Goal: Entertainment & Leisure: Browse casually

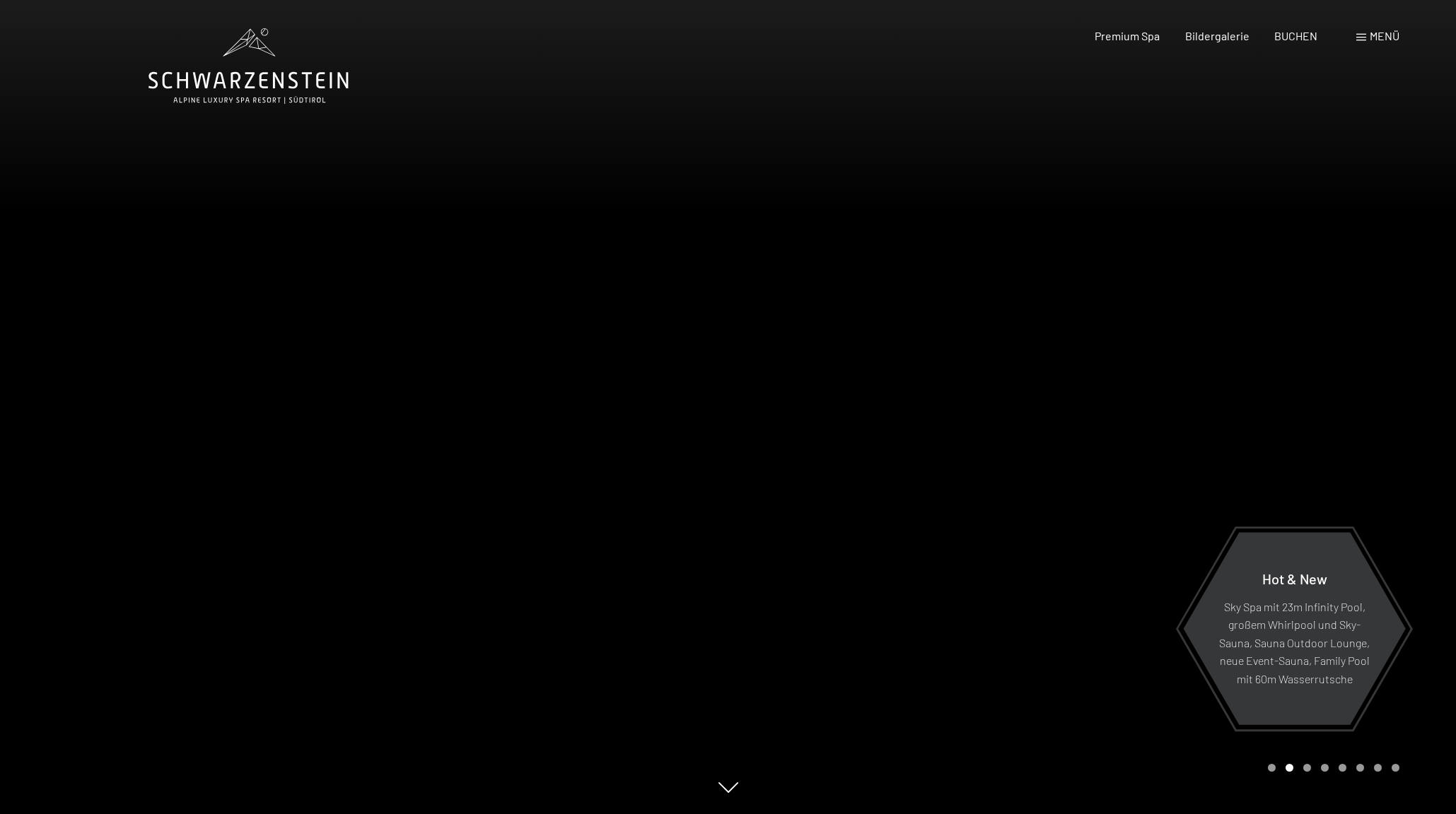
click at [1372, 732] on div at bounding box center [1092, 407] width 728 height 814
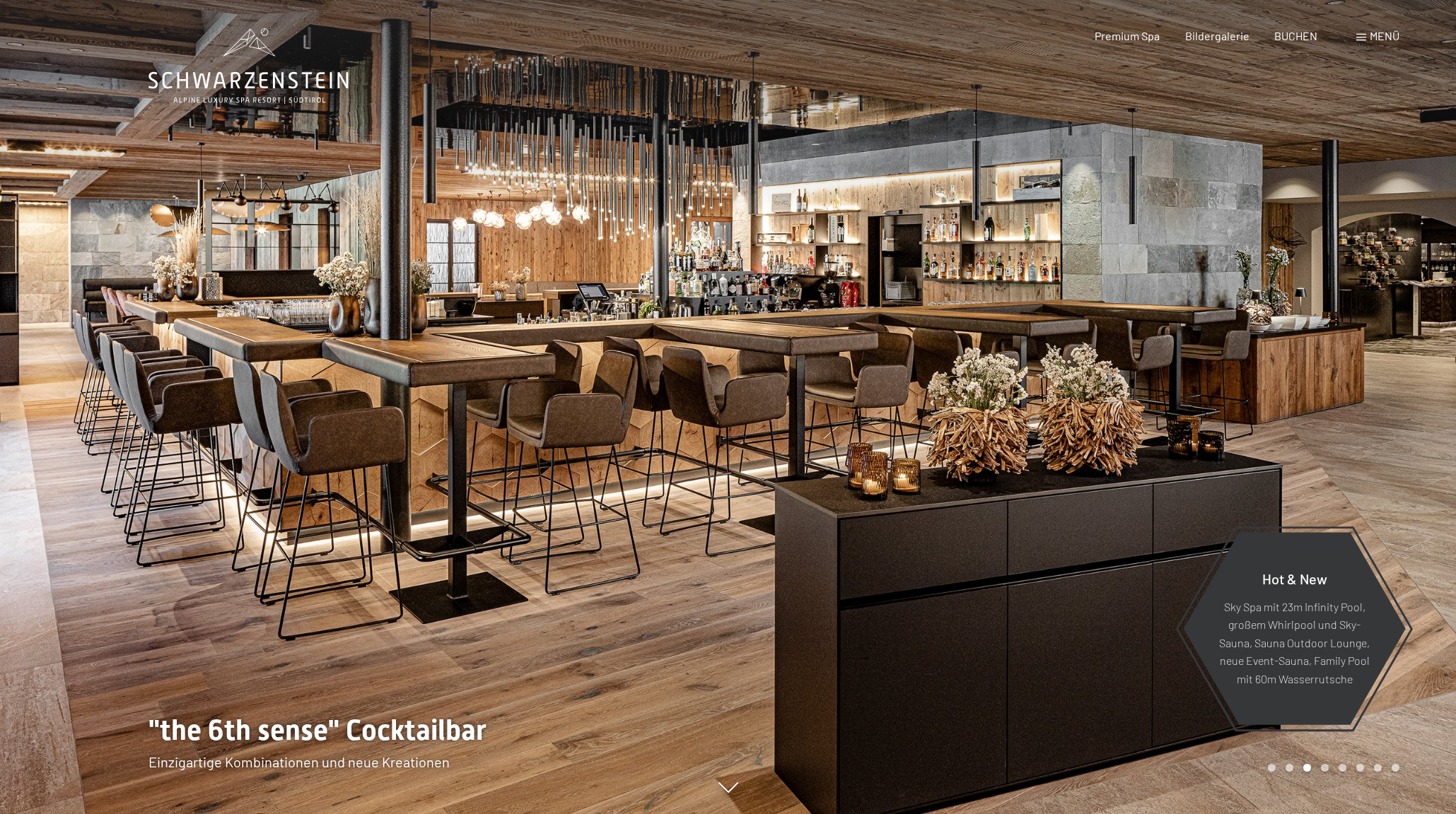
click at [1384, 734] on div at bounding box center [1092, 407] width 728 height 814
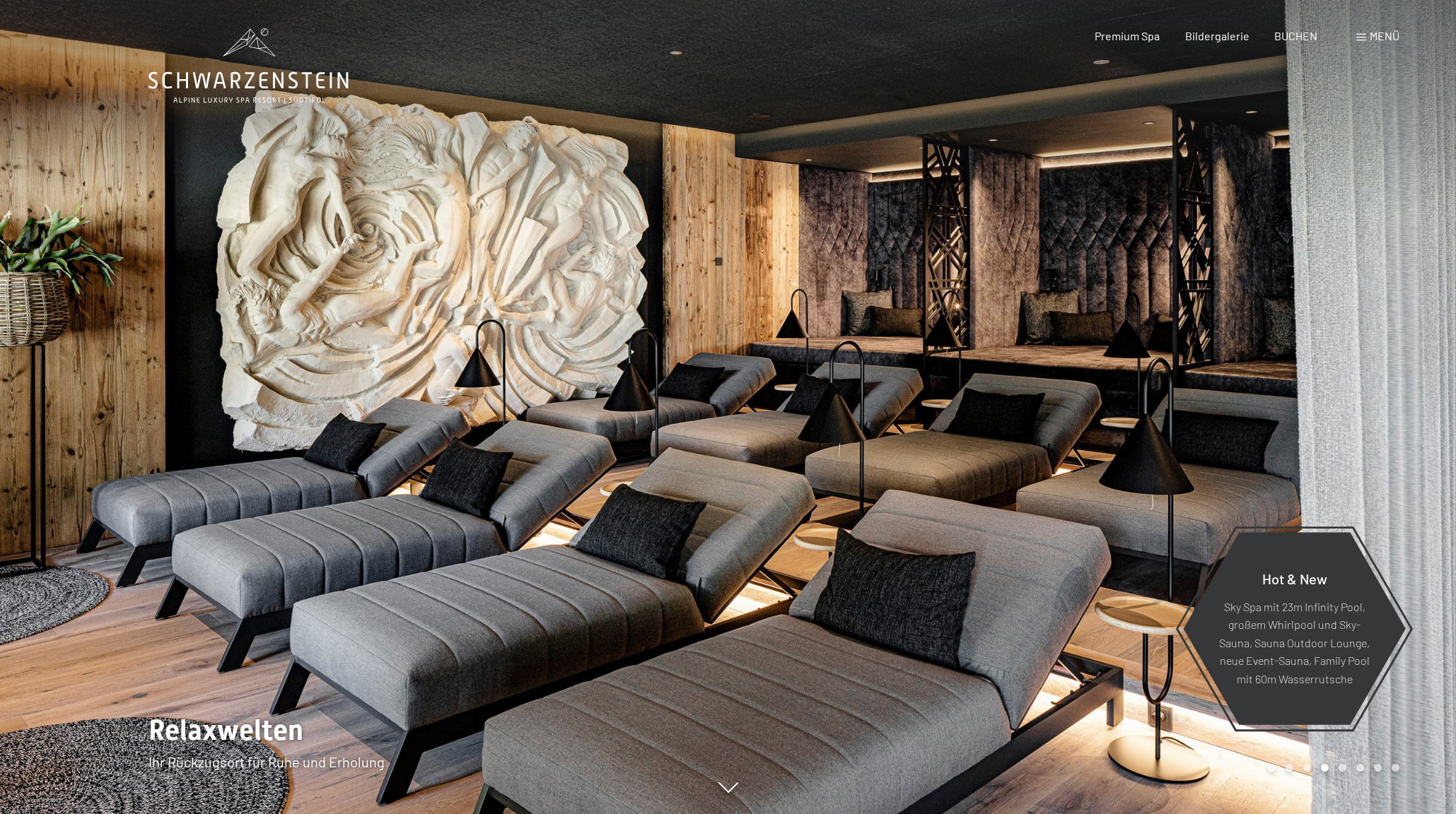
click at [1384, 734] on div at bounding box center [1092, 407] width 728 height 814
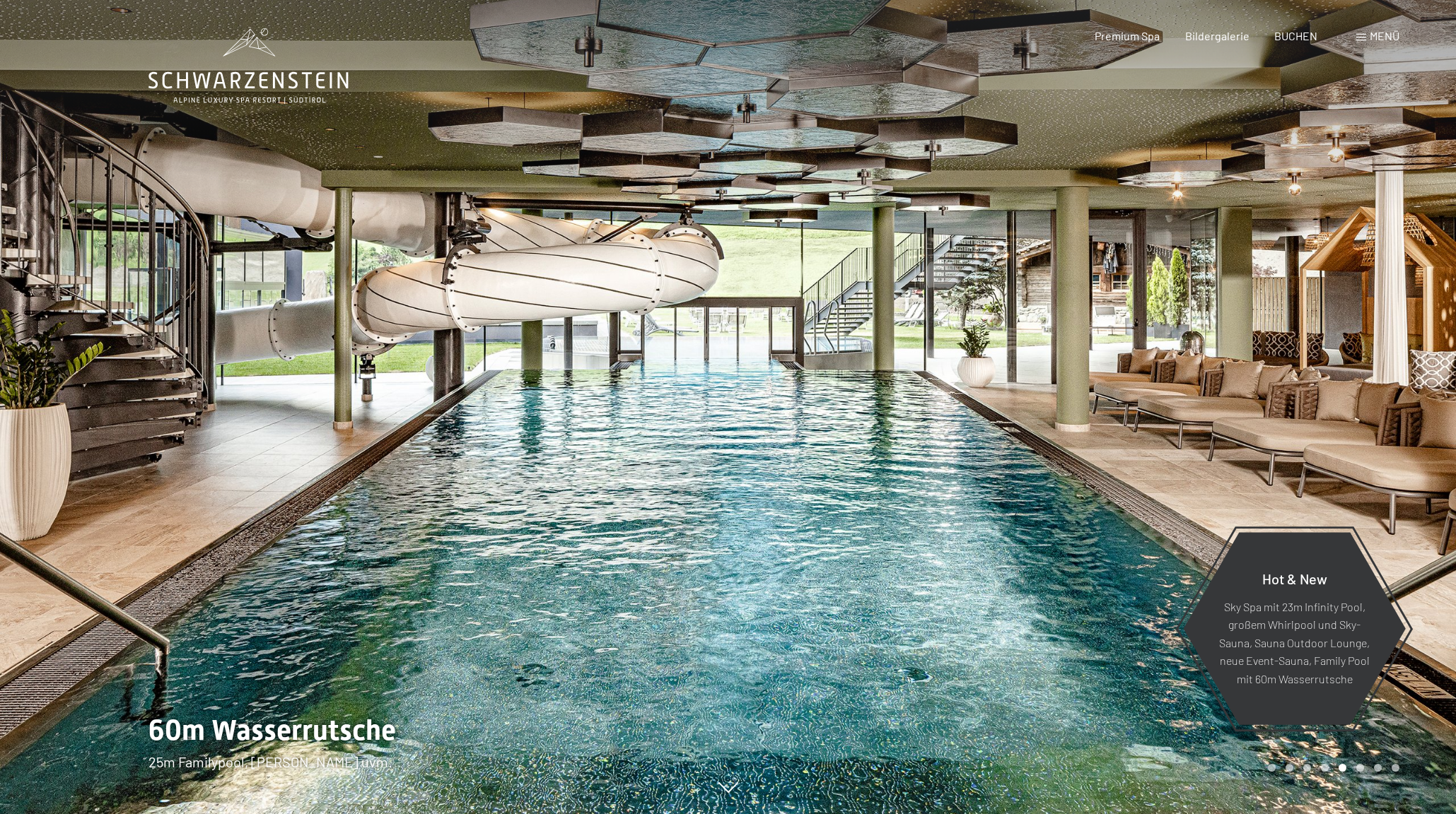
click at [1384, 734] on div at bounding box center [1092, 407] width 728 height 814
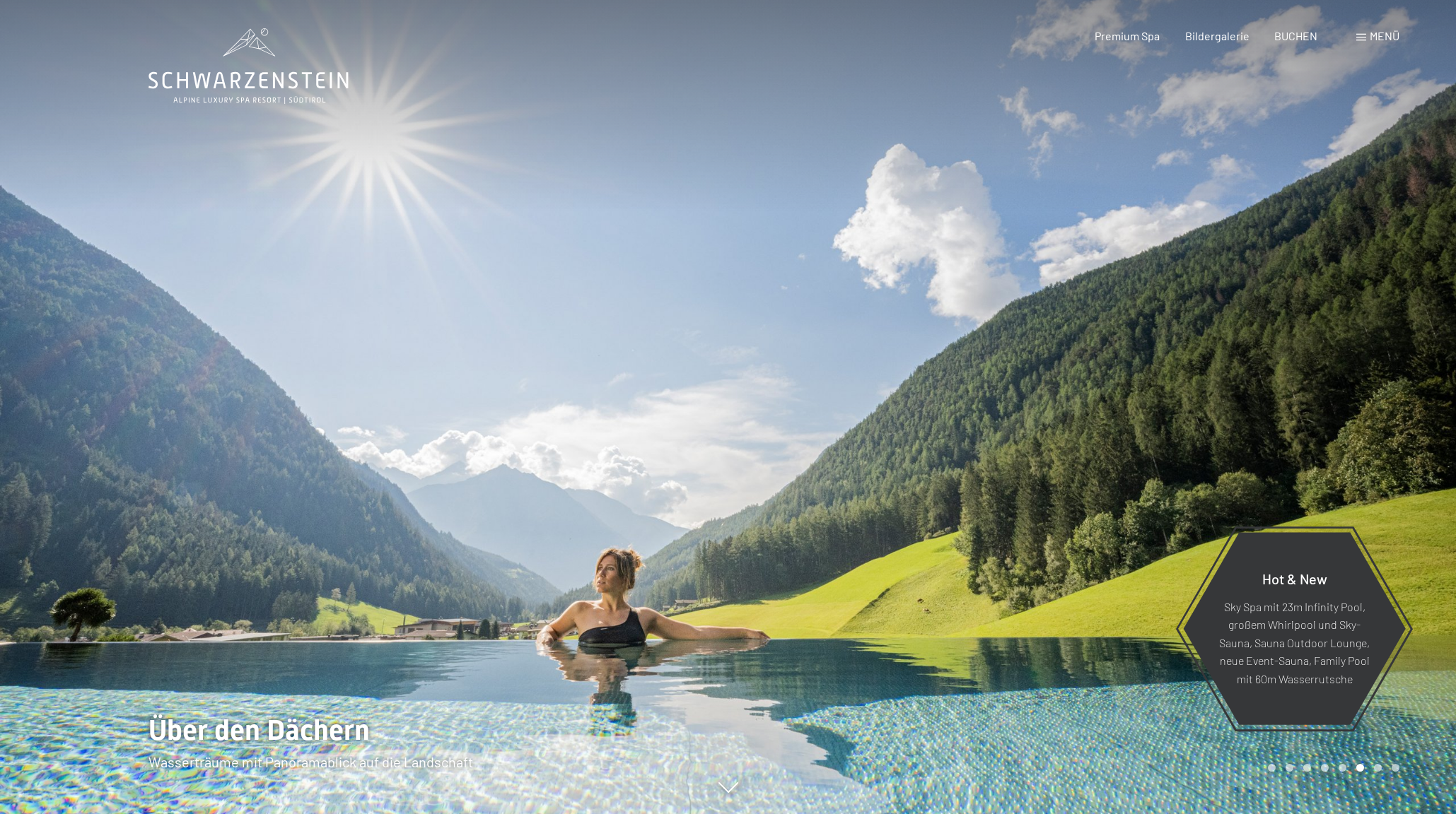
click at [1384, 734] on div at bounding box center [1092, 407] width 728 height 814
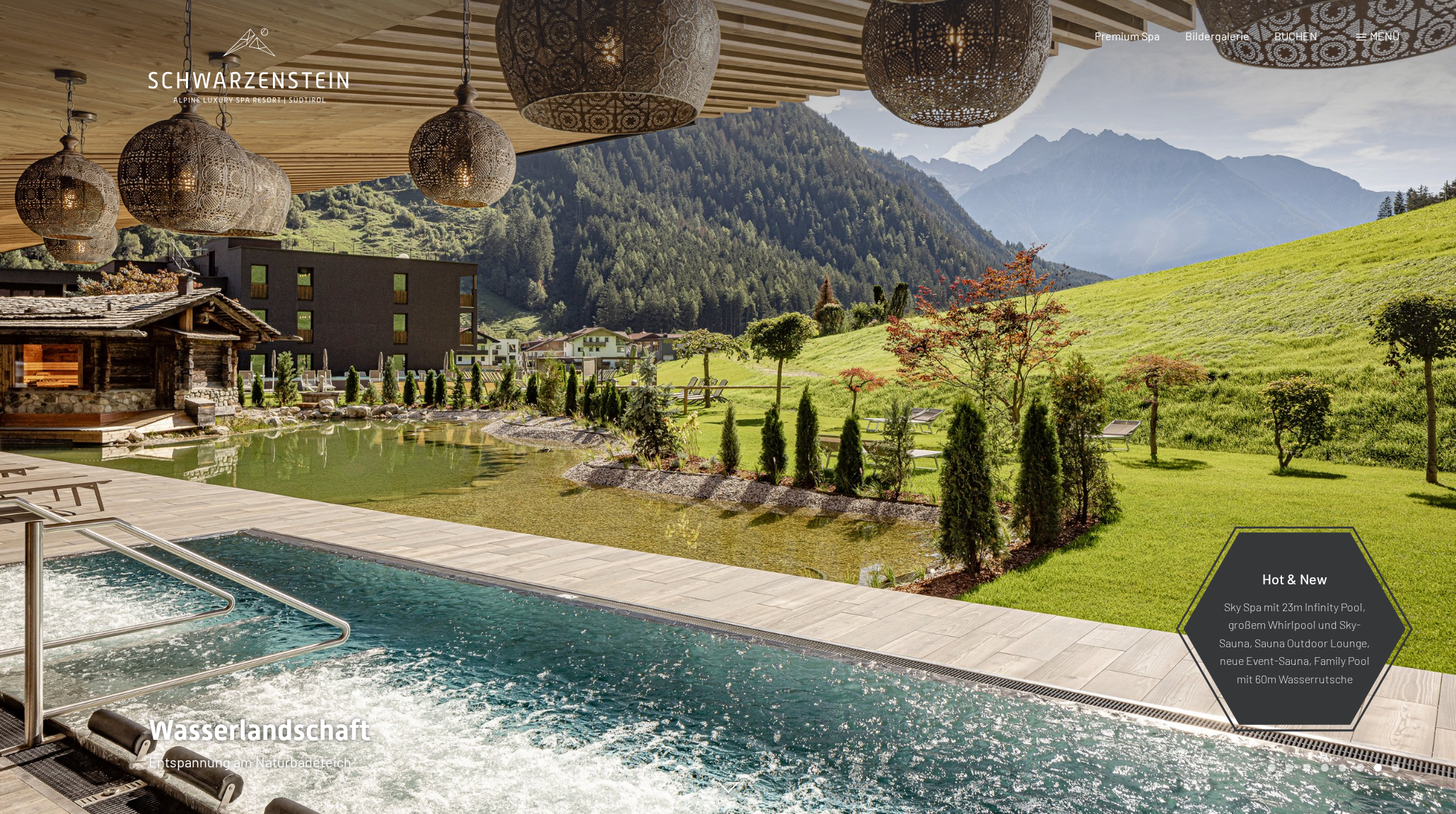
click at [1384, 734] on div at bounding box center [1092, 407] width 728 height 814
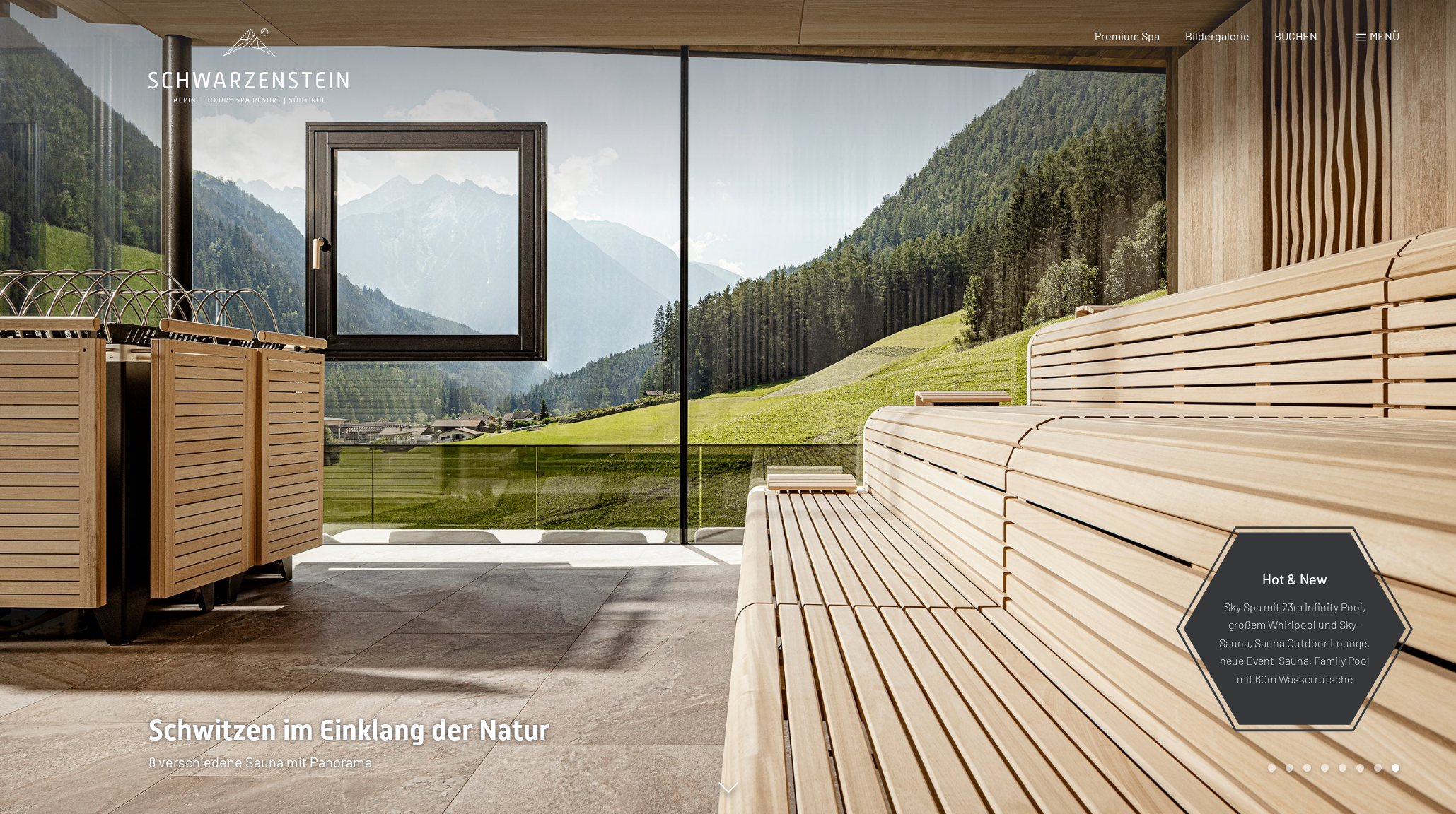
click at [1384, 734] on div at bounding box center [1092, 407] width 728 height 814
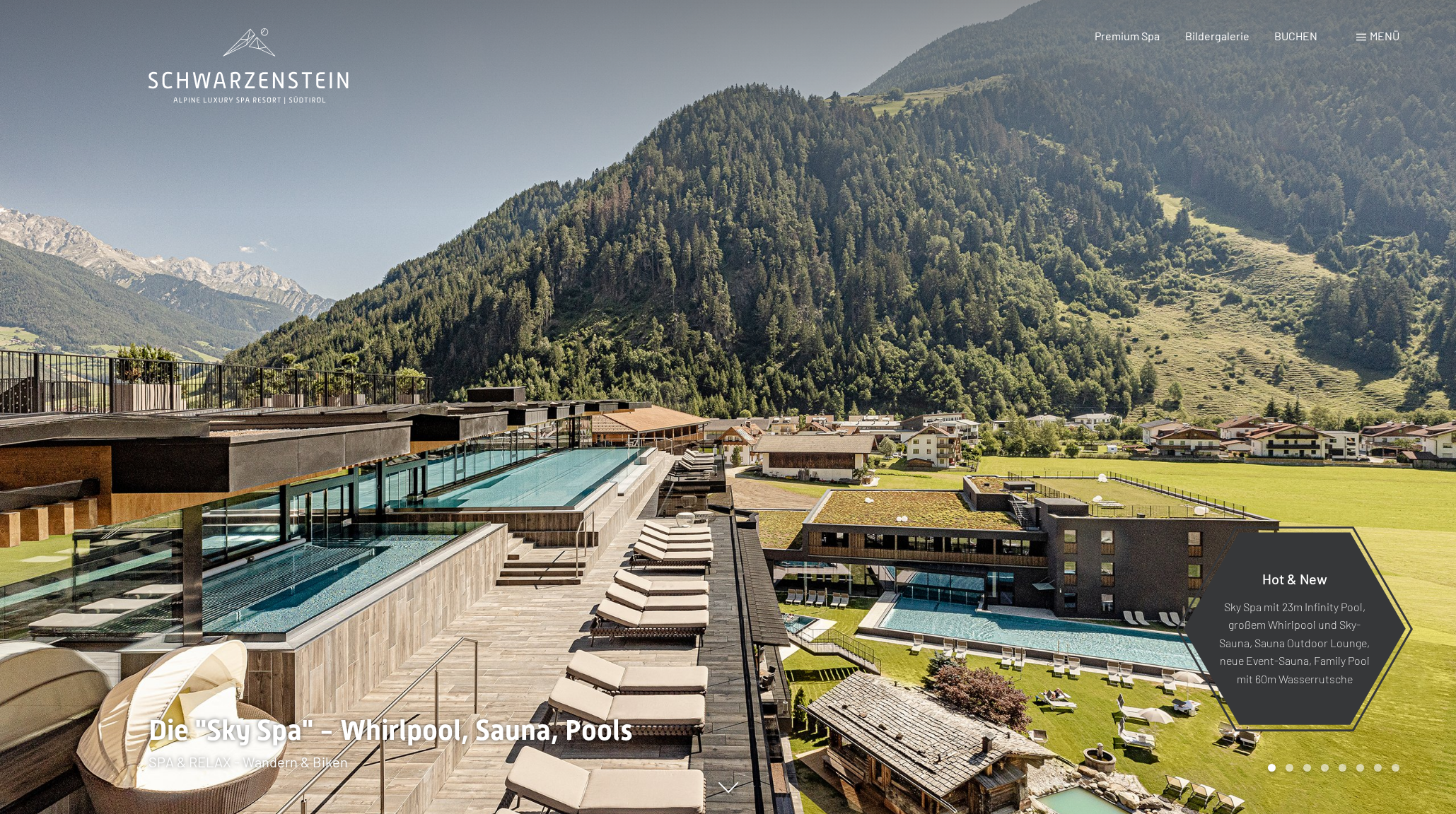
click at [1384, 734] on div at bounding box center [1092, 407] width 728 height 814
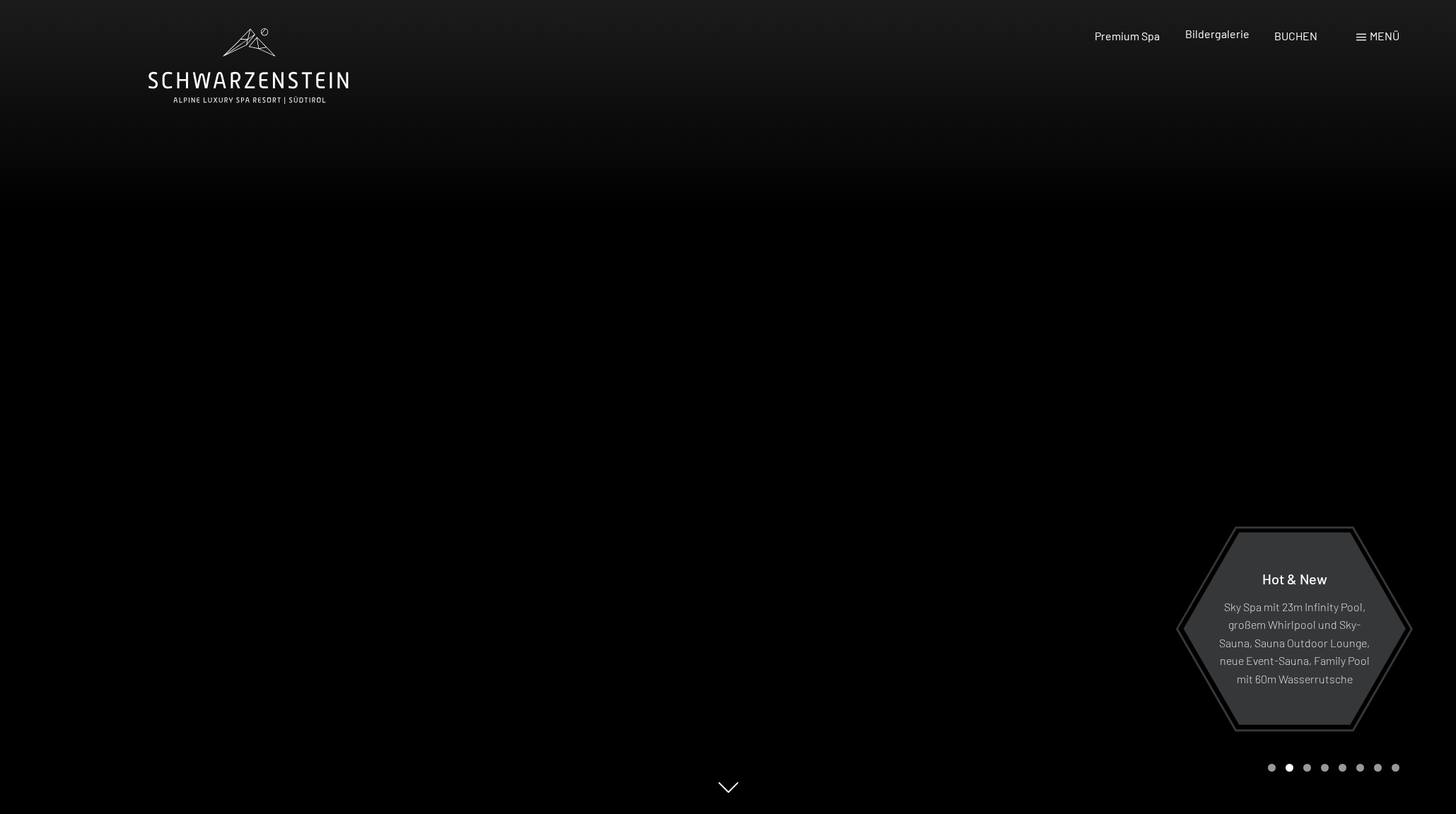
click at [1226, 37] on span "Bildergalerie" at bounding box center [1217, 33] width 64 height 13
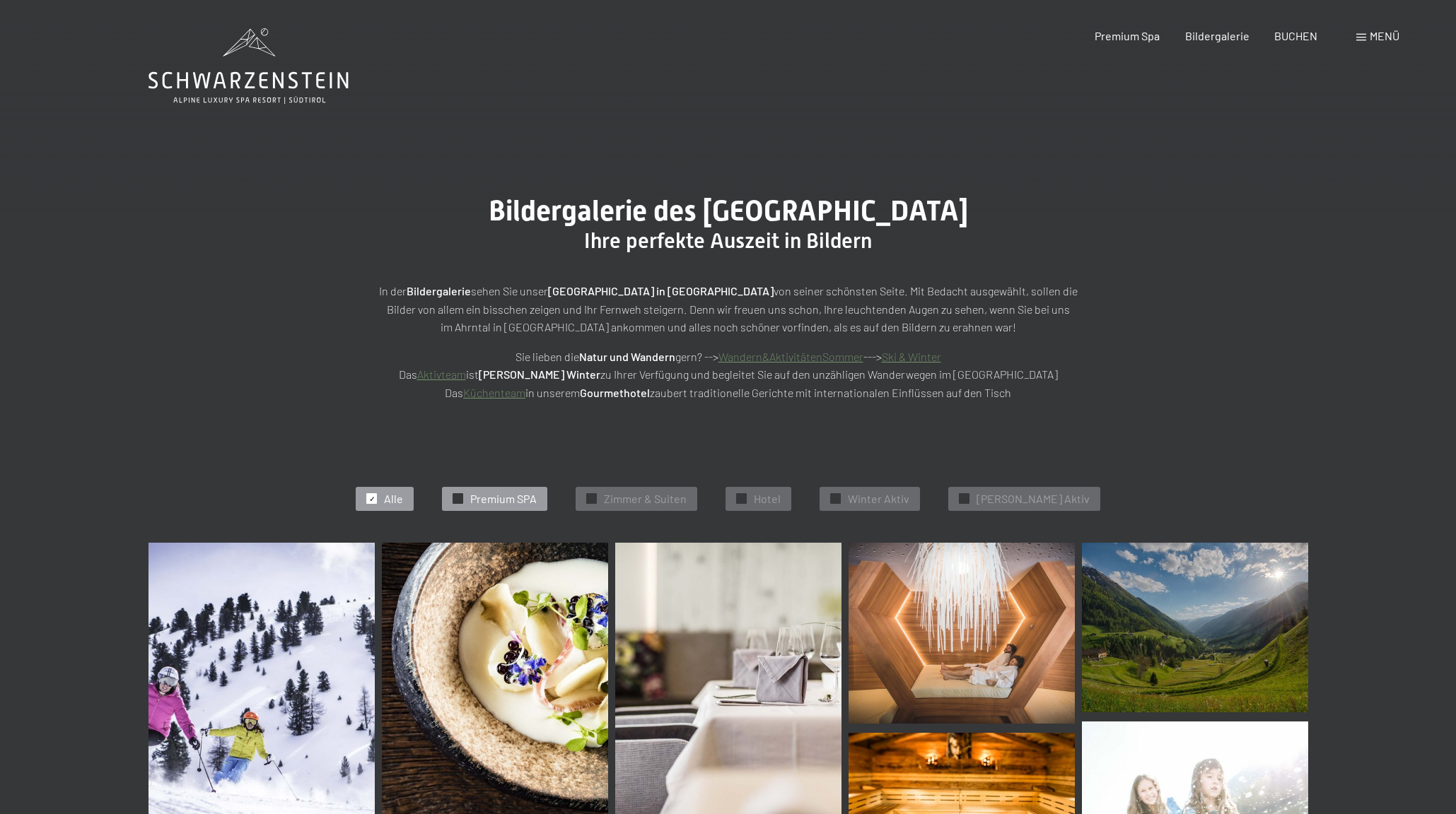
click at [525, 491] on span "Premium SPA" at bounding box center [504, 498] width 67 height 16
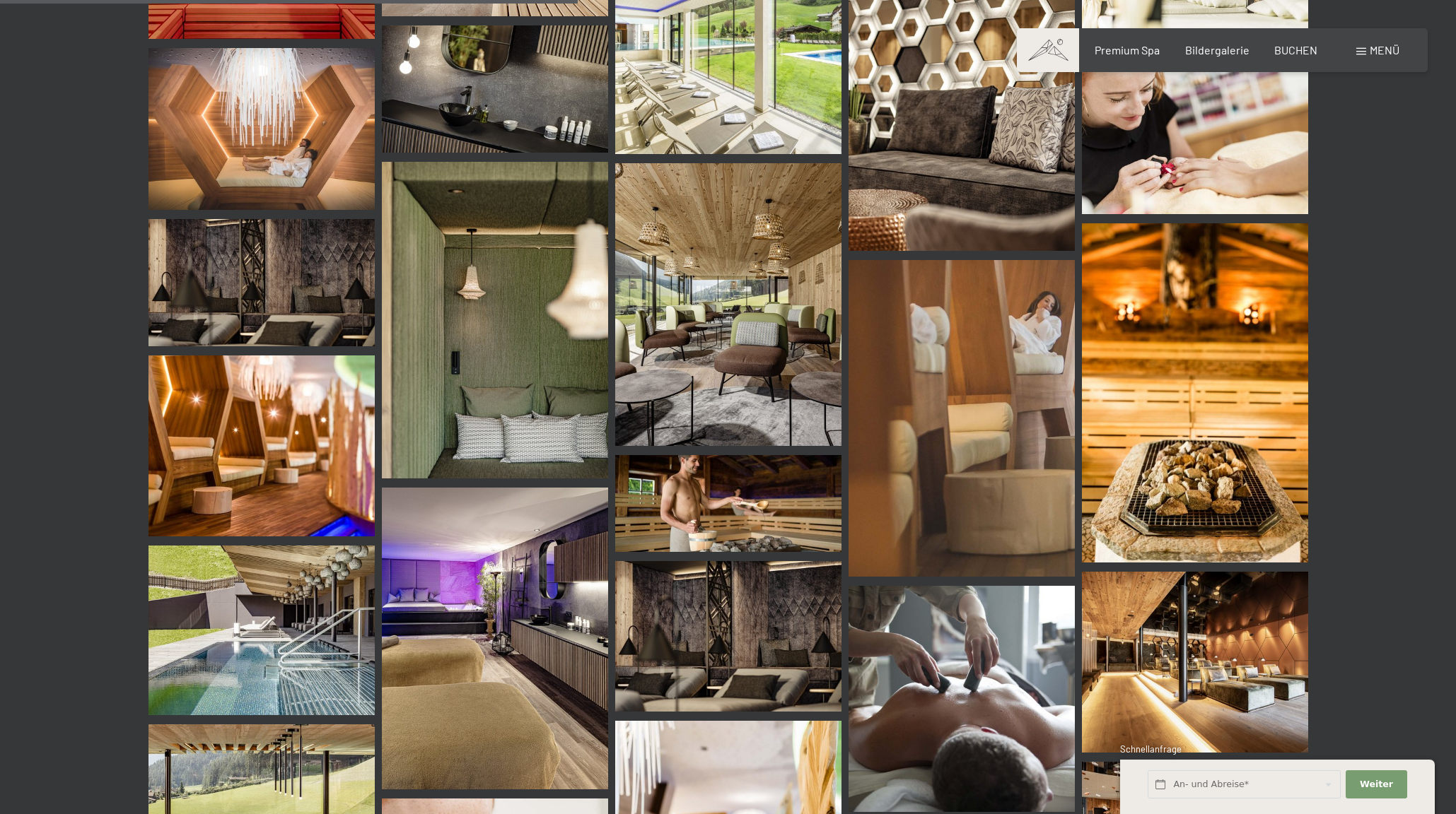
scroll to position [1226, 0]
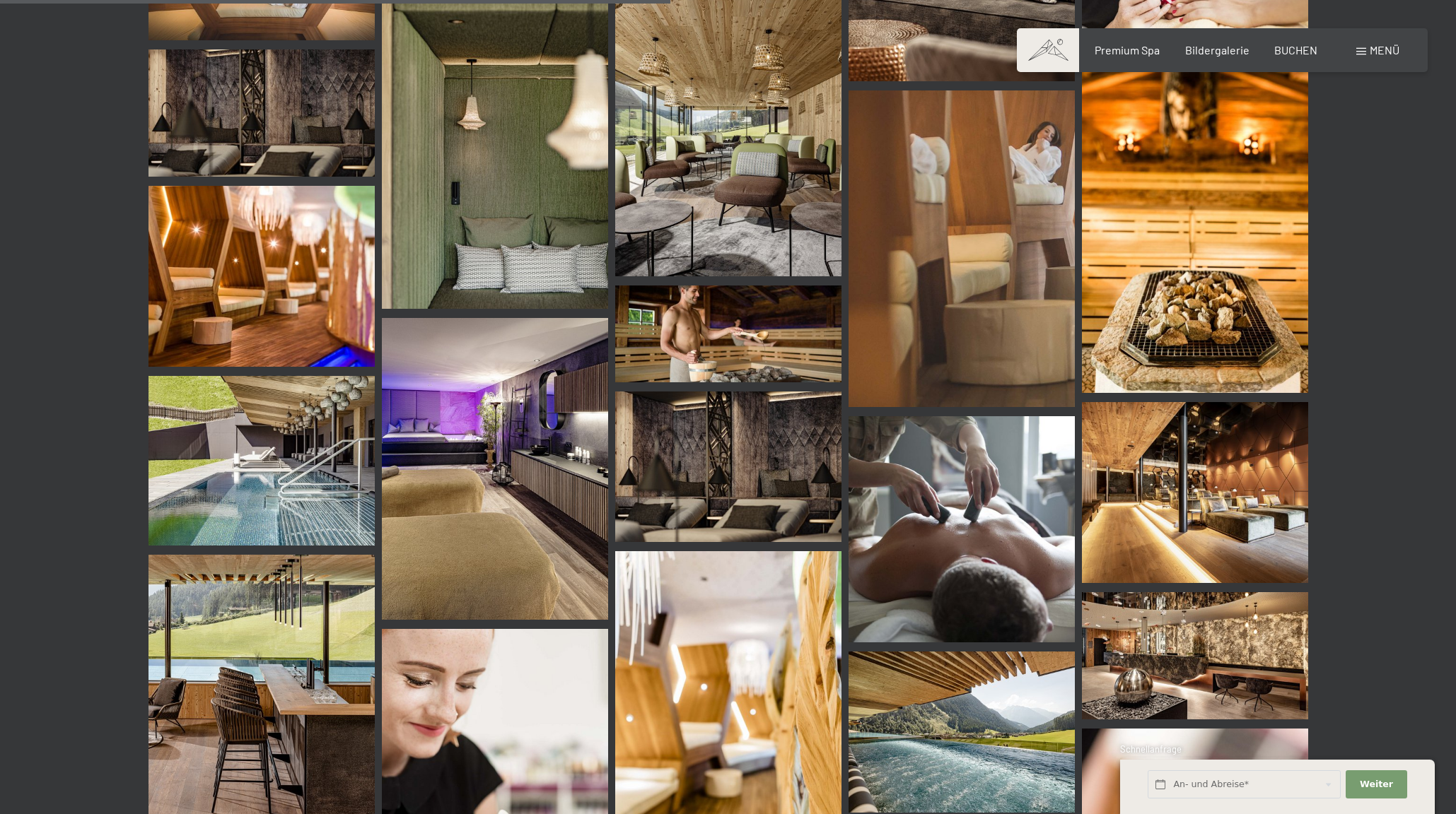
click at [1163, 471] on img at bounding box center [1194, 493] width 226 height 181
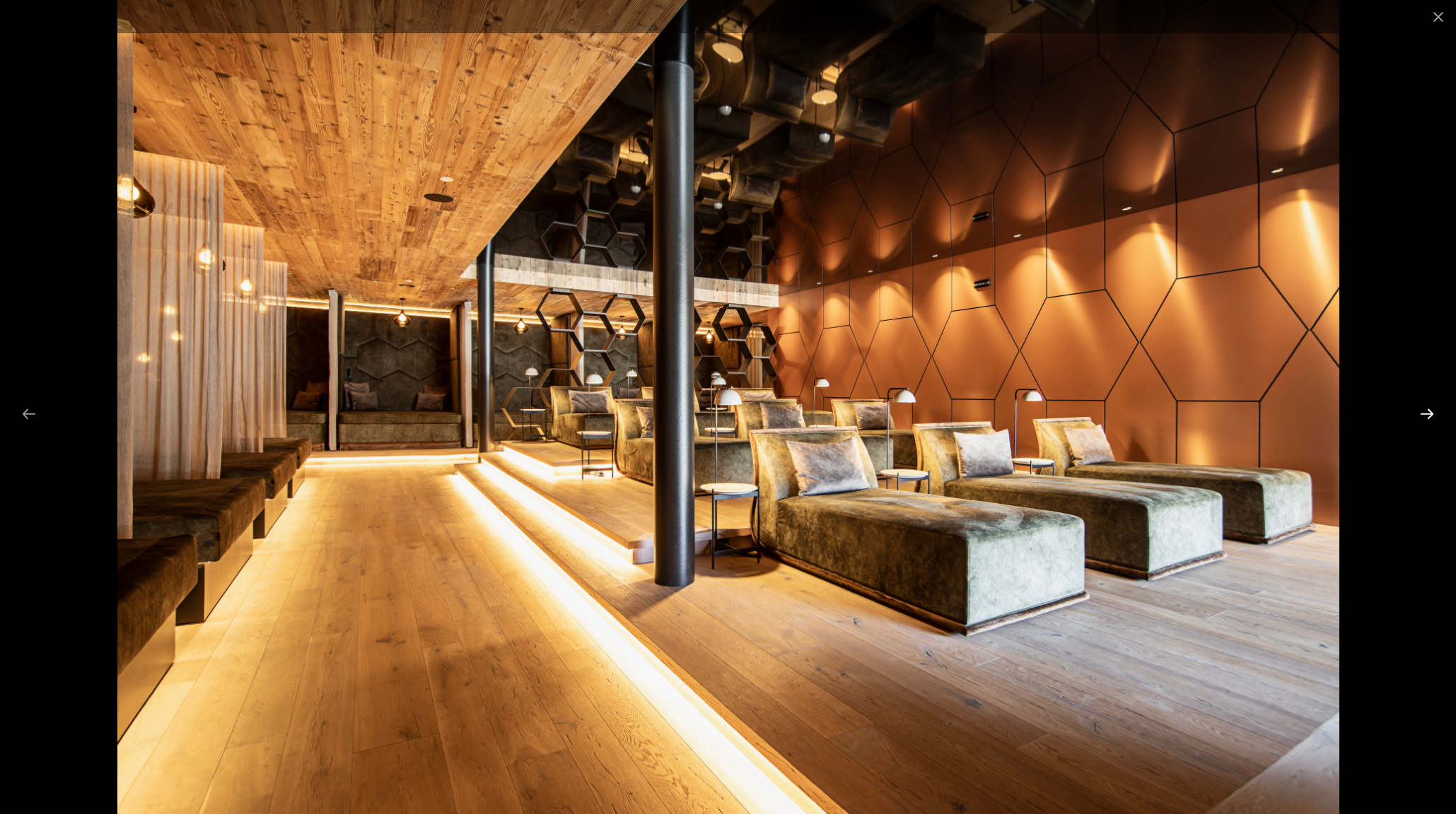
click at [1423, 414] on button "Next slide" at bounding box center [1427, 413] width 30 height 27
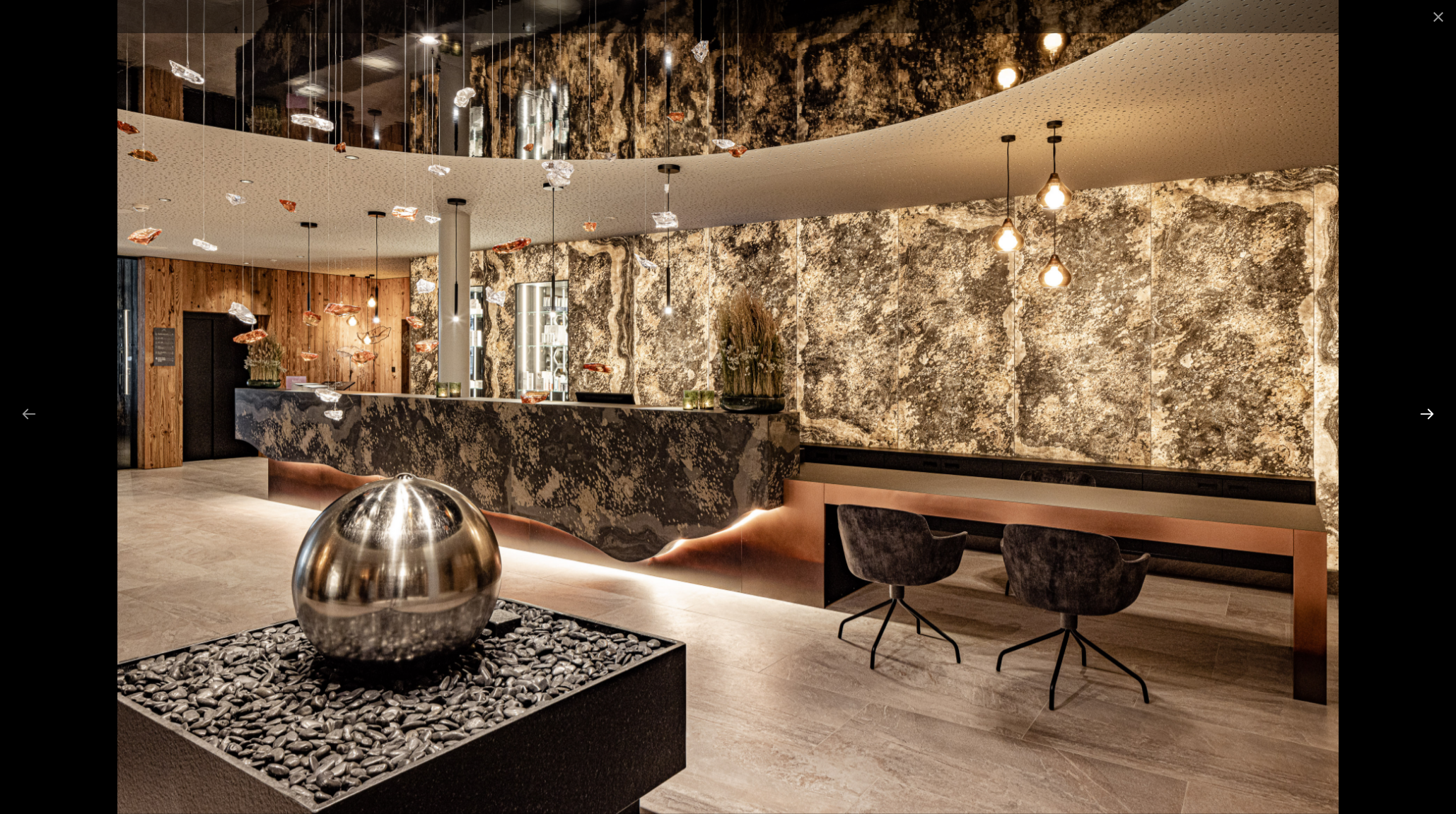
click at [1423, 414] on button "Next slide" at bounding box center [1427, 413] width 30 height 27
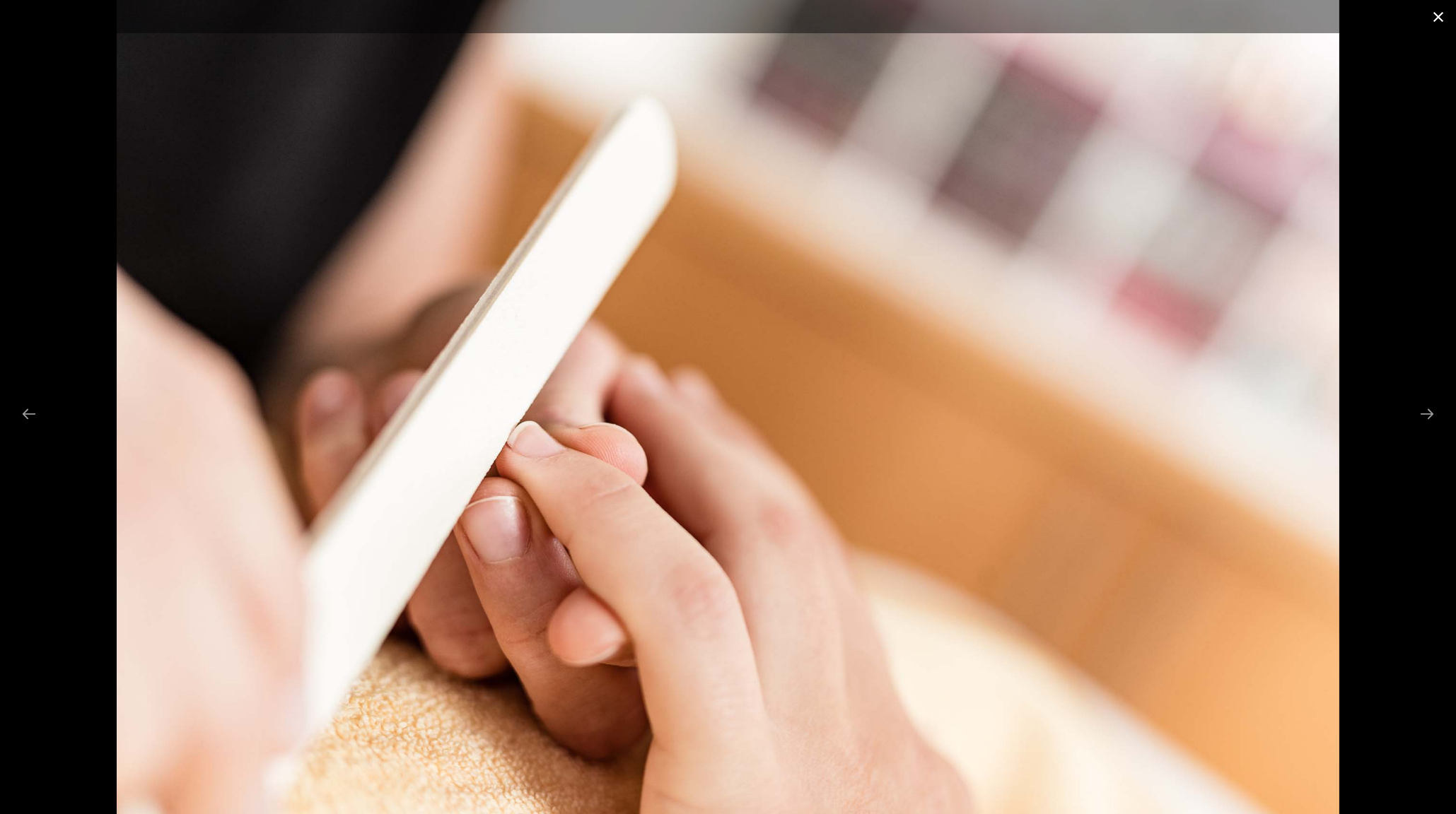
click at [1439, 17] on button "Close gallery" at bounding box center [1438, 16] width 36 height 33
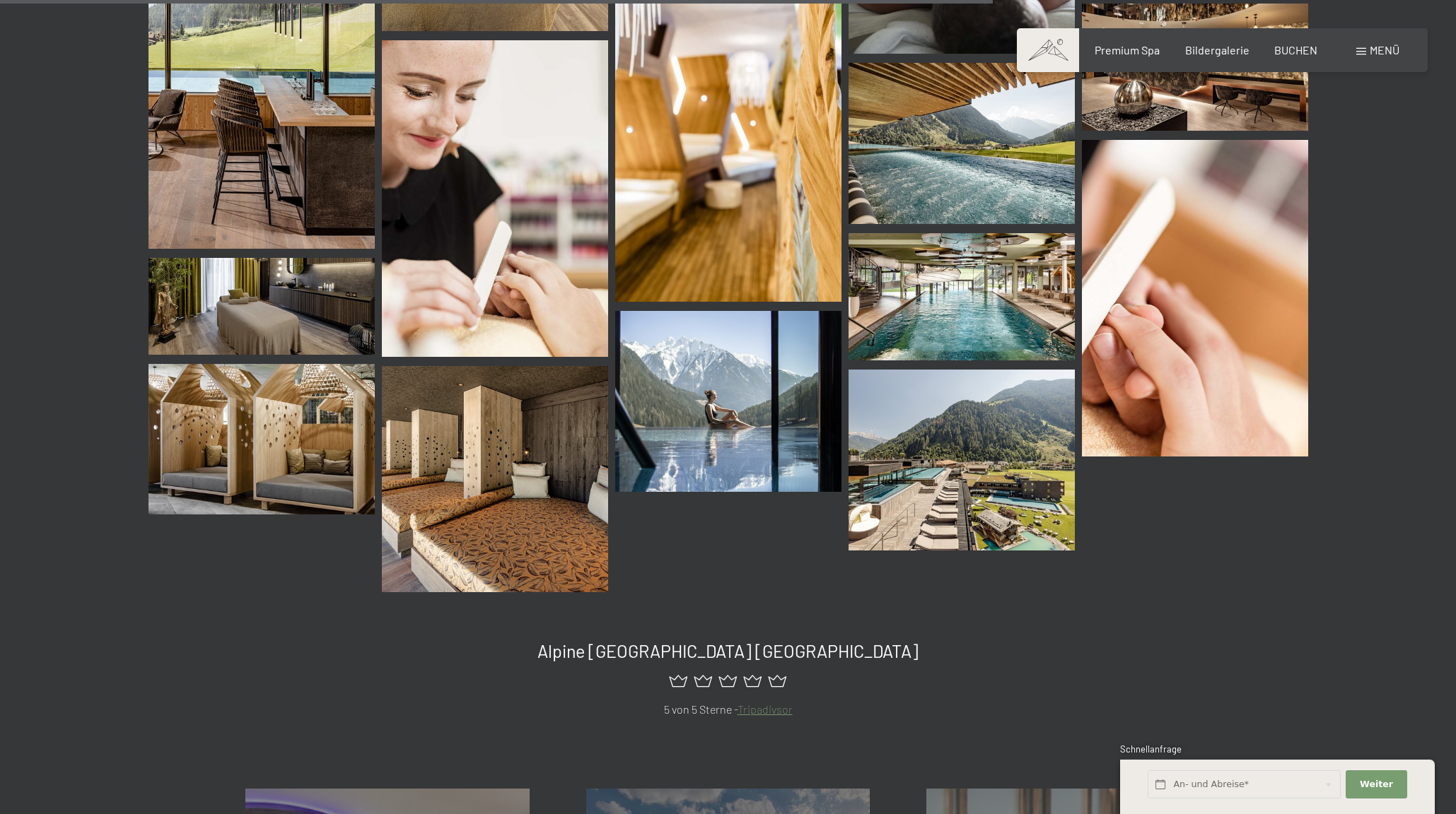
scroll to position [1818, 0]
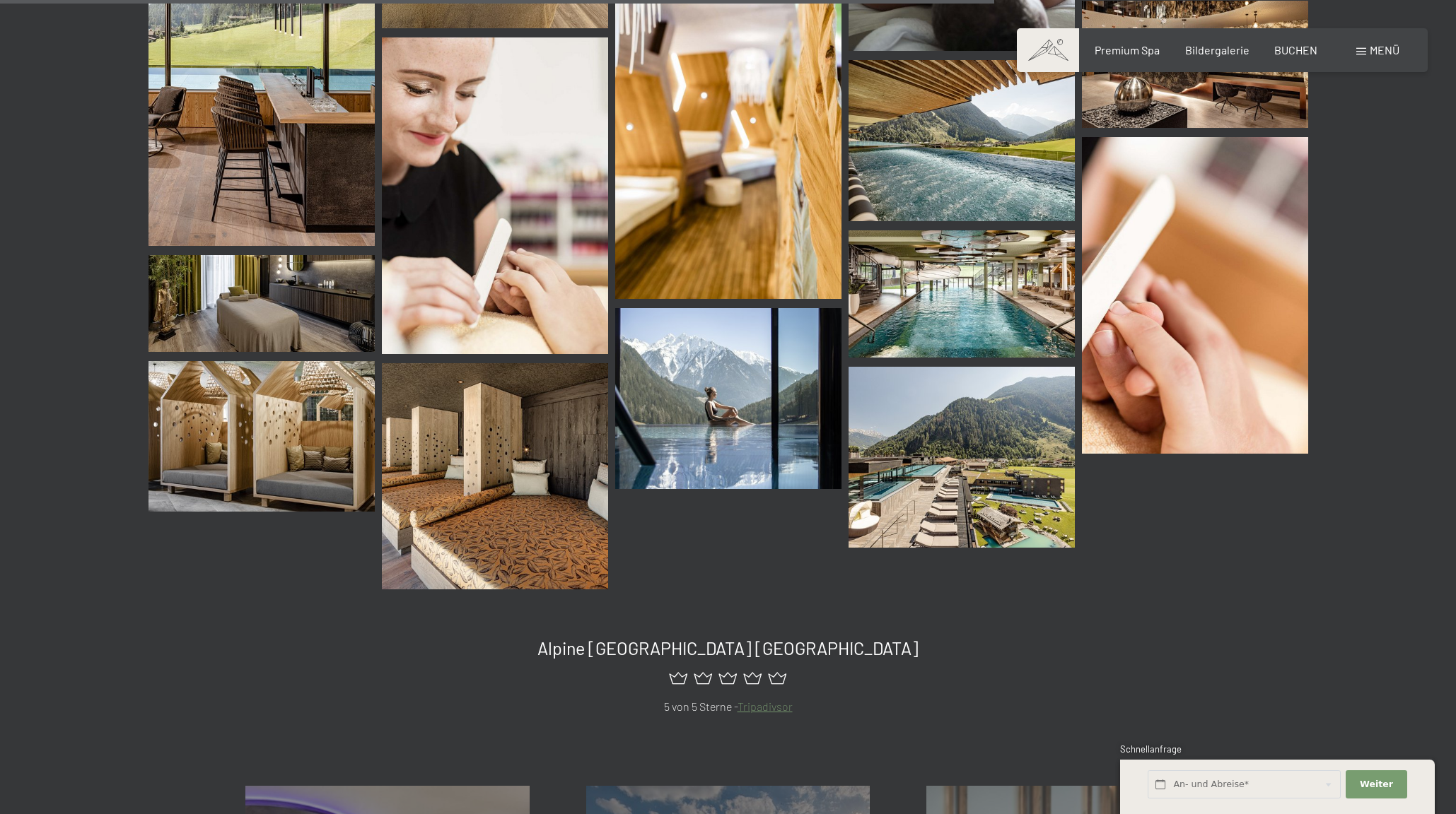
click at [333, 426] on img at bounding box center [261, 436] width 226 height 150
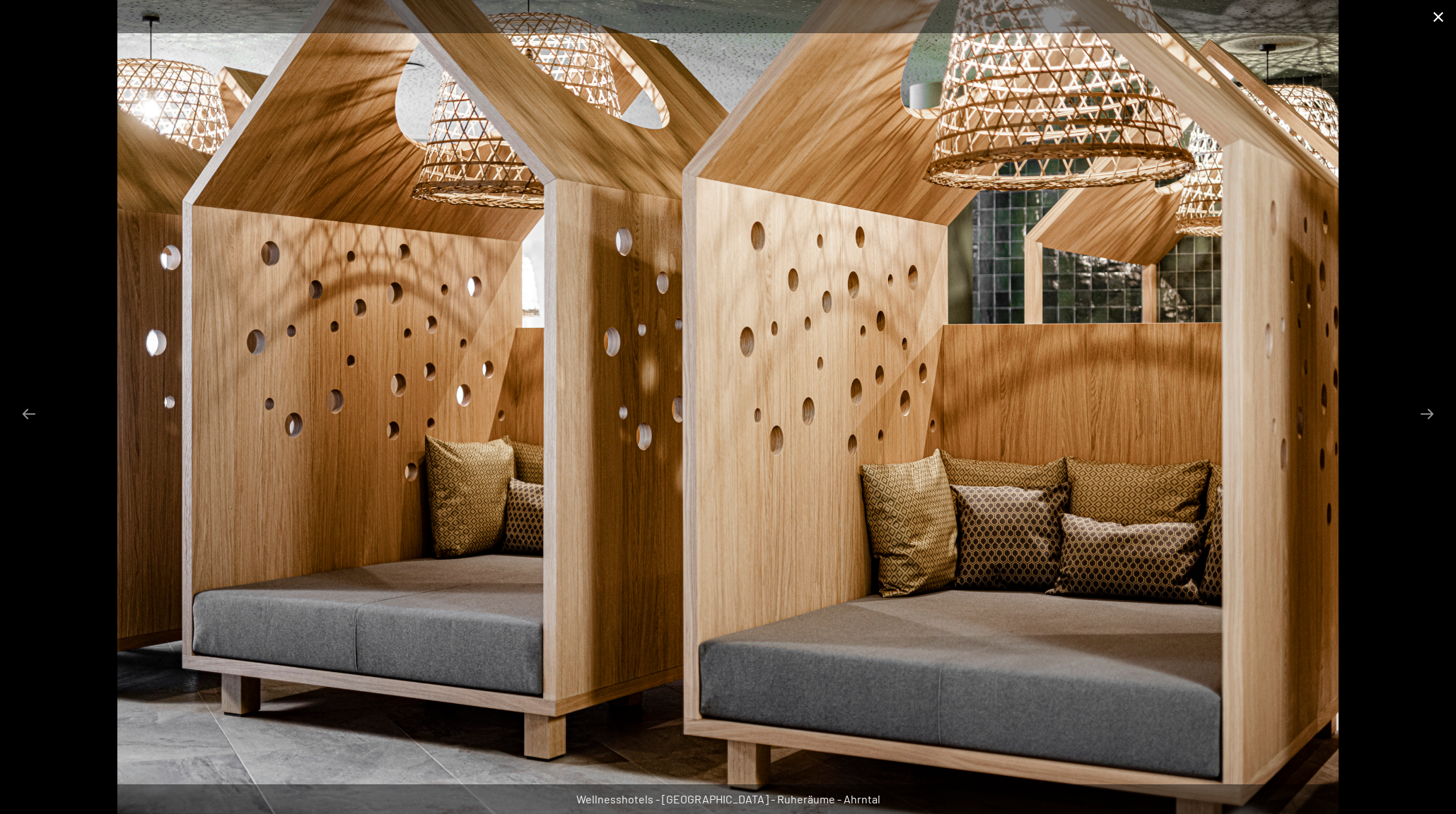
click at [1441, 16] on button "Close gallery" at bounding box center [1438, 16] width 36 height 33
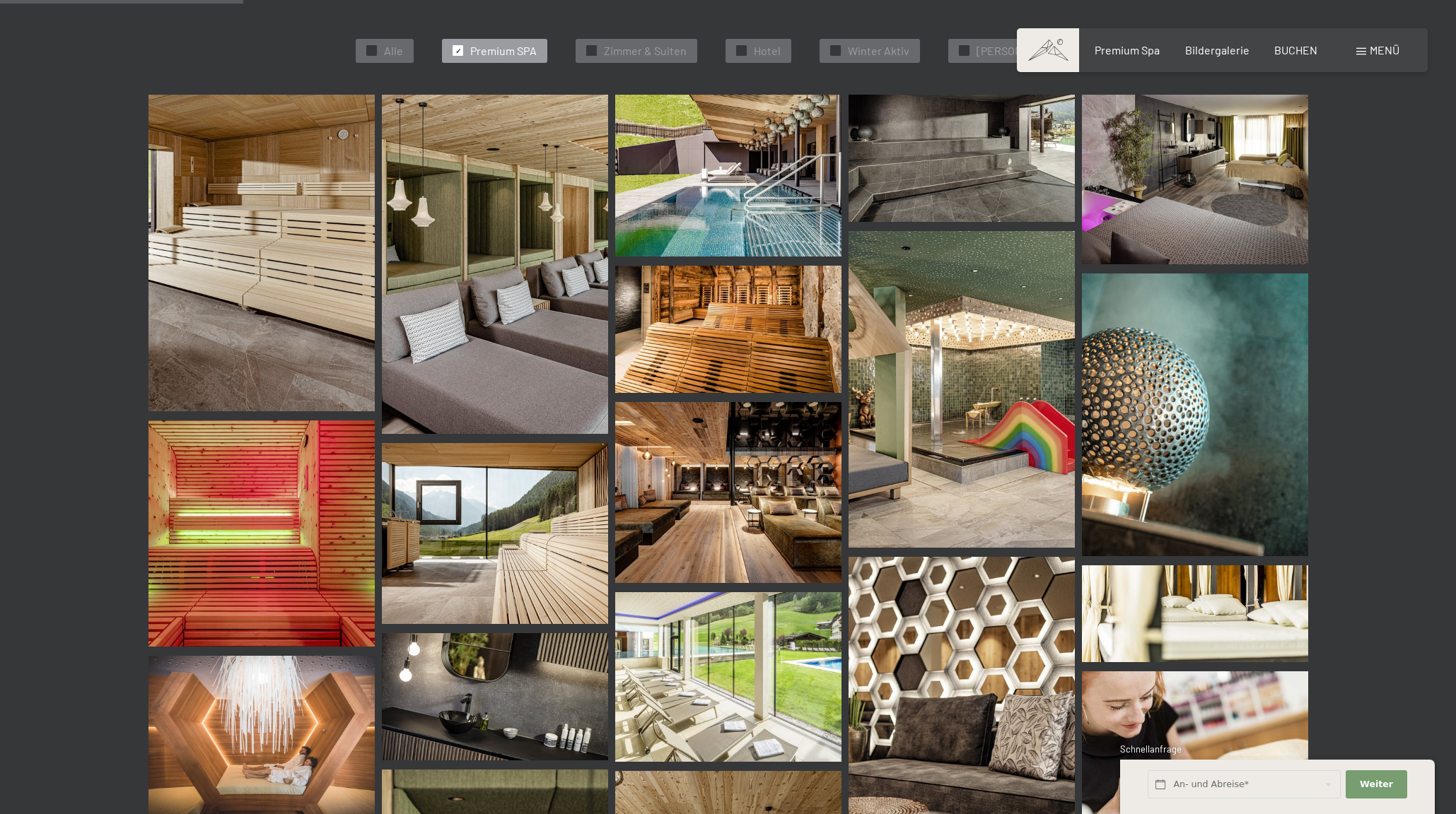
scroll to position [394, 0]
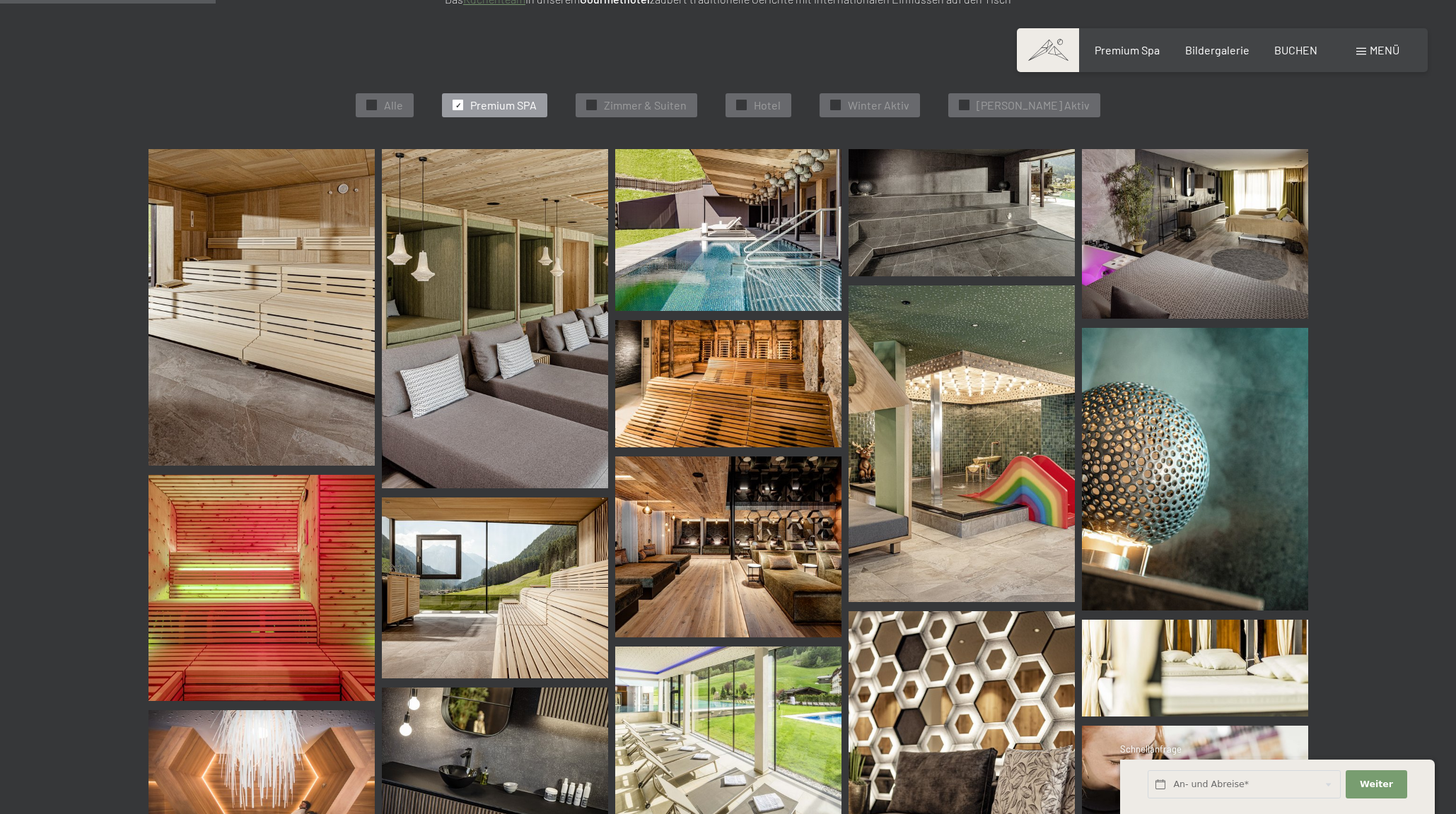
click at [532, 296] on img at bounding box center [494, 318] width 226 height 339
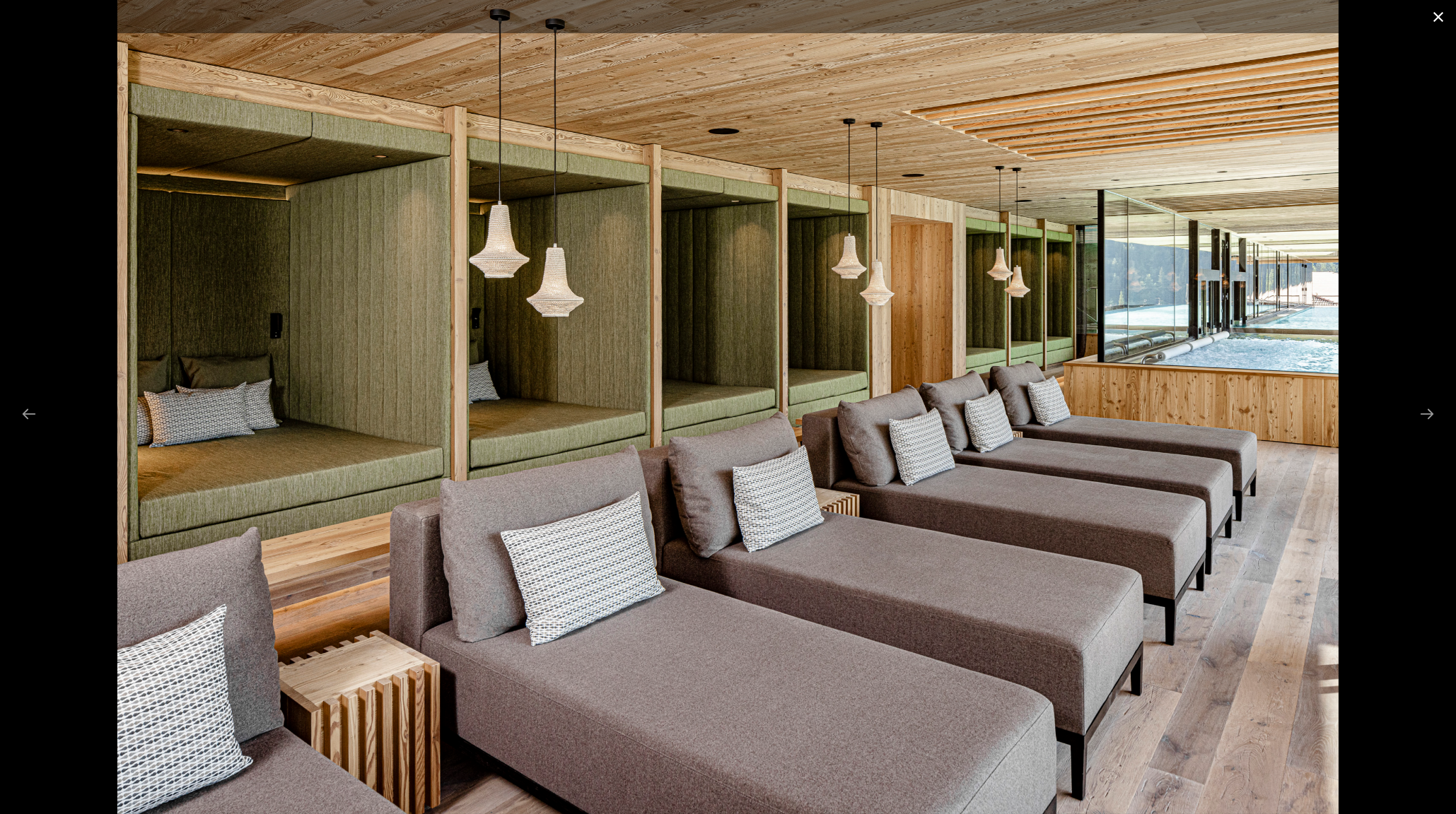
click at [1439, 17] on button "Close gallery" at bounding box center [1438, 16] width 36 height 33
